Goal: Information Seeking & Learning: Learn about a topic

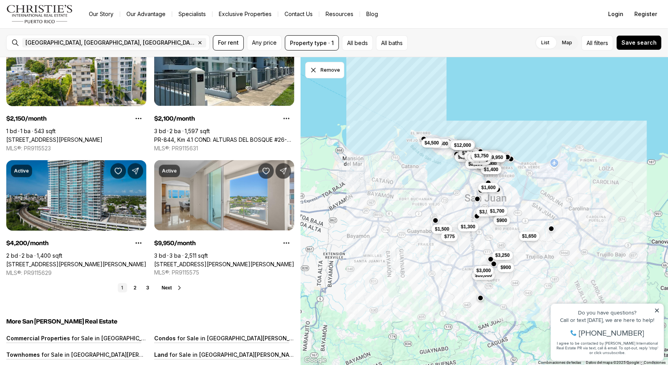
scroll to position [2789, 0]
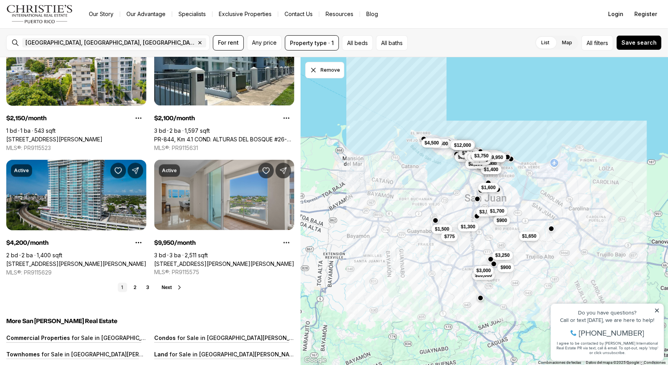
click at [197, 260] on link "[STREET_ADDRESS][PERSON_NAME][PERSON_NAME]" at bounding box center [224, 263] width 140 height 7
